Goal: Task Accomplishment & Management: Use online tool/utility

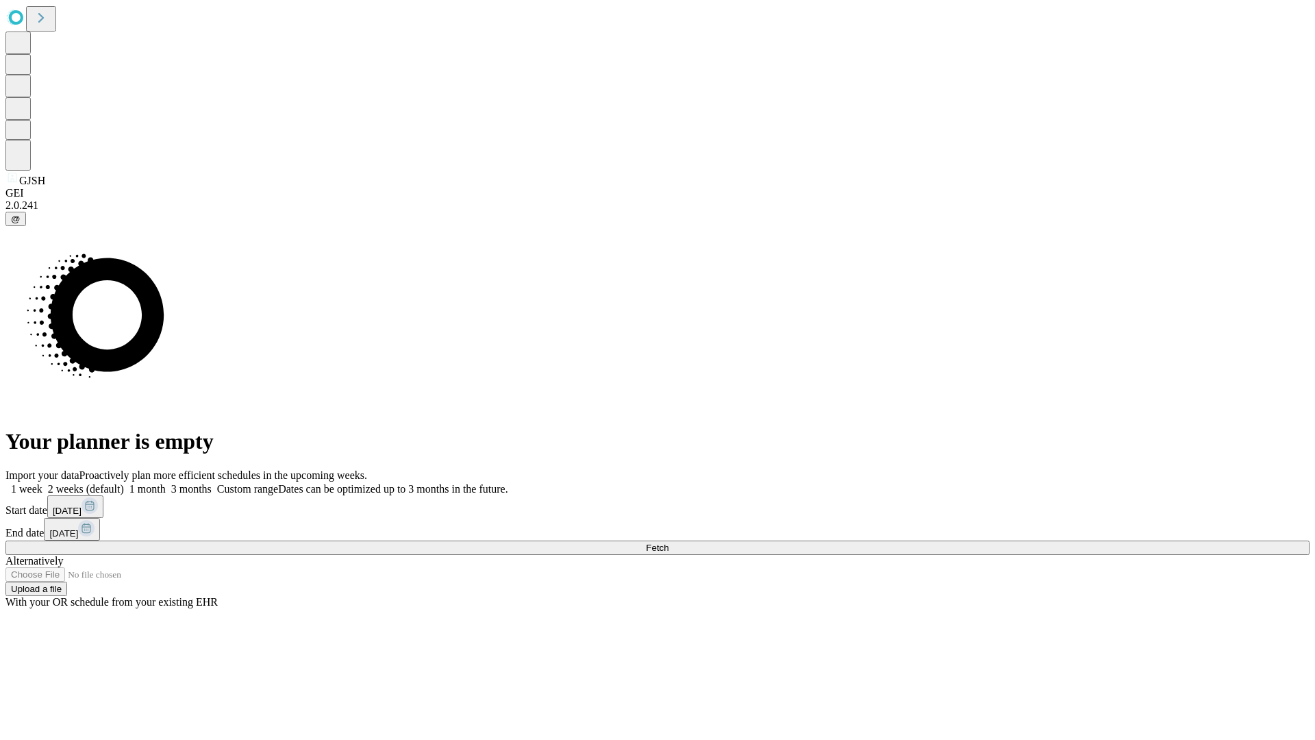
click at [668, 542] on span "Fetch" at bounding box center [657, 547] width 23 height 10
